Goal: Navigation & Orientation: Find specific page/section

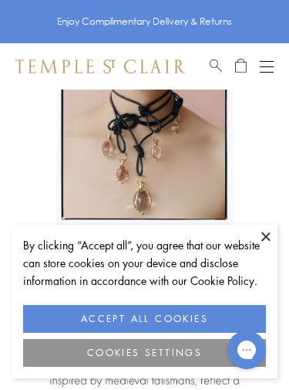
click at [272, 232] on button at bounding box center [266, 235] width 23 height 23
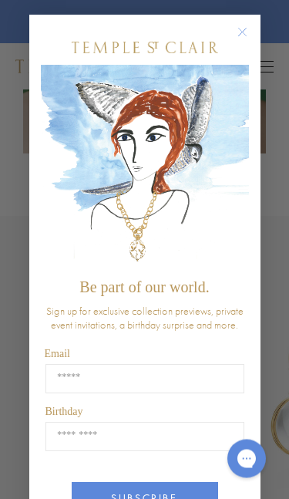
scroll to position [1445, 0]
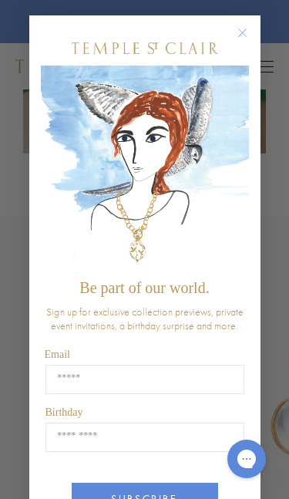
click at [250, 31] on circle "Close dialog" at bounding box center [242, 33] width 19 height 19
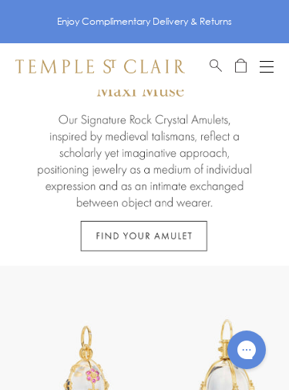
scroll to position [0, 0]
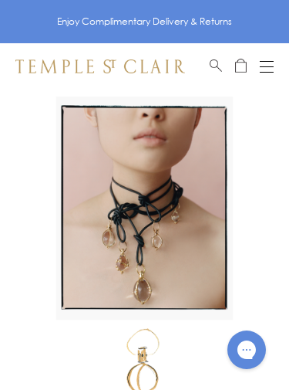
click at [265, 70] on button "Open navigation" at bounding box center [267, 66] width 14 height 19
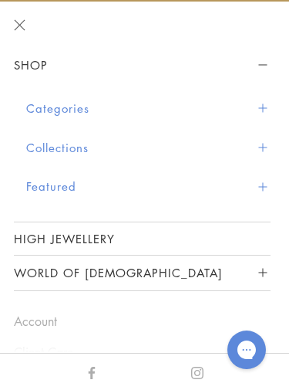
click at [270, 106] on button "Categories" at bounding box center [148, 108] width 245 height 39
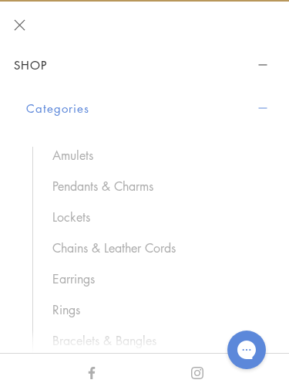
click at [150, 248] on link "Chains & Leather Cords" at bounding box center [153, 247] width 203 height 17
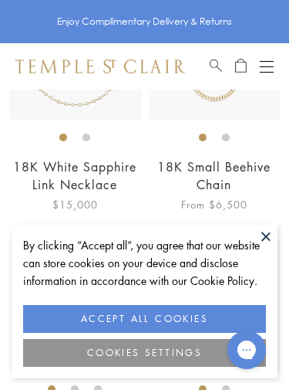
scroll to position [2463, 0]
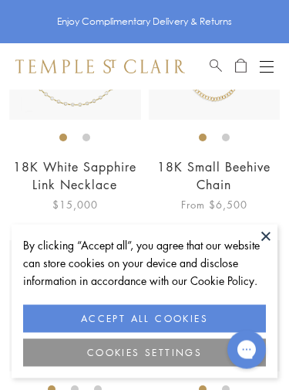
click at [278, 241] on img at bounding box center [215, 307] width 132 height 132
click at [268, 241] on button at bounding box center [266, 235] width 23 height 23
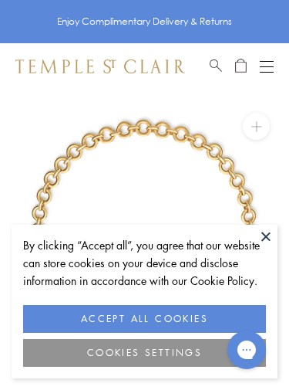
click at [265, 245] on button at bounding box center [266, 235] width 23 height 23
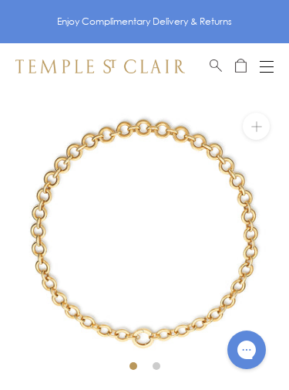
click at [270, 68] on button "Open navigation" at bounding box center [267, 66] width 14 height 19
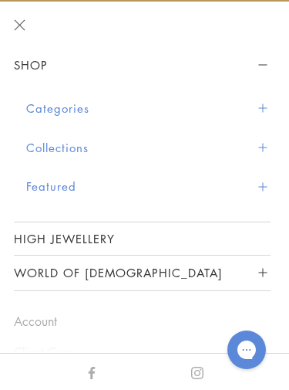
click at [270, 143] on button "Collections" at bounding box center [148, 147] width 245 height 39
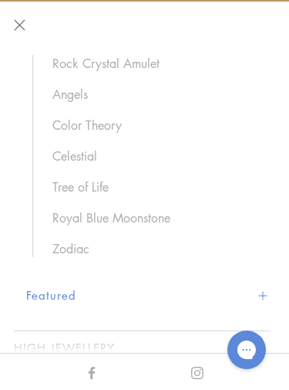
scroll to position [131, 0]
click at [89, 254] on link "Zodiac" at bounding box center [153, 247] width 203 height 17
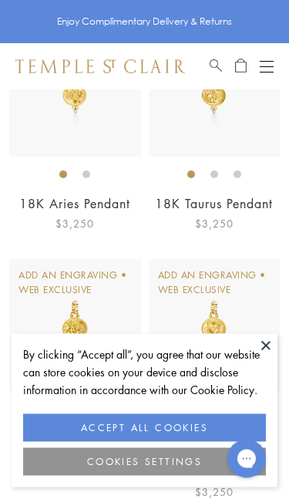
scroll to position [409, 0]
click at [272, 346] on button at bounding box center [266, 345] width 23 height 23
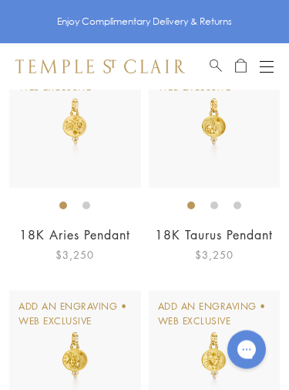
click at [265, 75] on button "Open navigation" at bounding box center [267, 66] width 14 height 19
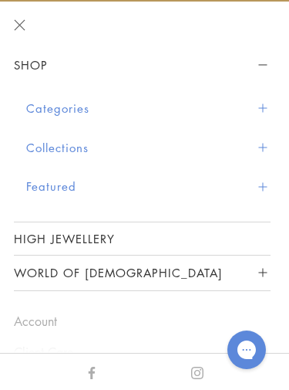
click at [262, 105] on span "Sidebar navigation" at bounding box center [262, 108] width 8 height 8
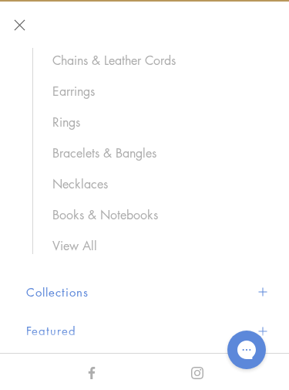
scroll to position [191, 0]
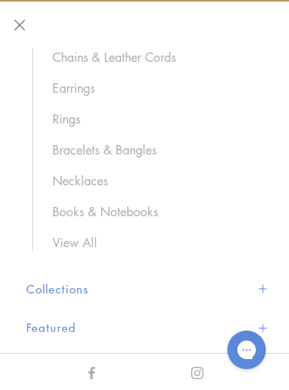
click at [99, 180] on link "Necklaces" at bounding box center [153, 180] width 203 height 17
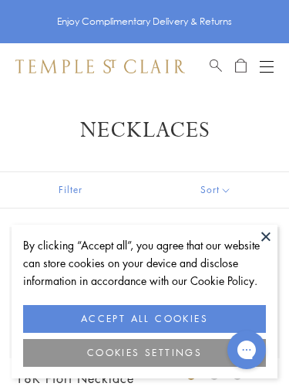
click at [270, 235] on button at bounding box center [266, 235] width 23 height 23
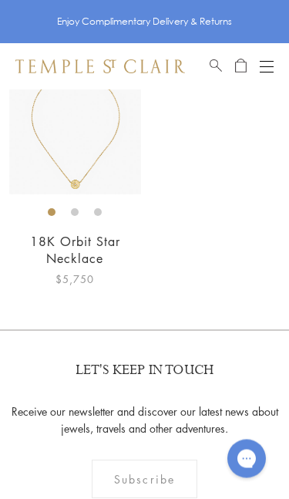
scroll to position [5973, 0]
